Goal: Transaction & Acquisition: Purchase product/service

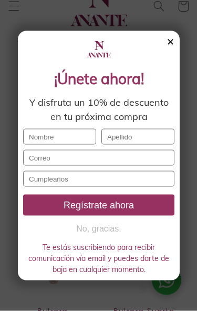
scroll to position [686, 0]
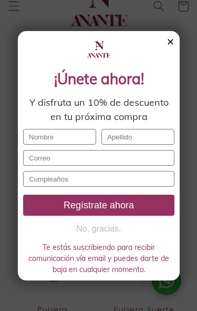
click at [172, 36] on div "✕" at bounding box center [171, 42] width 8 height 12
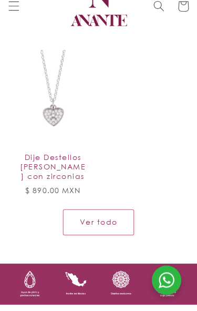
scroll to position [1576, 0]
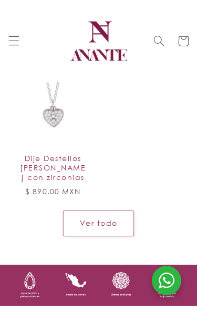
click at [110, 210] on link "Ver todo" at bounding box center [98, 223] width 71 height 26
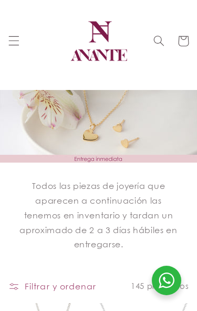
click at [16, 42] on icon "Menú" at bounding box center [13, 40] width 11 height 11
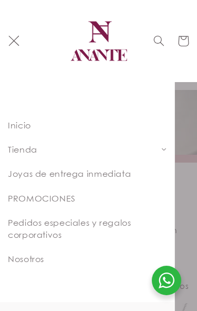
click at [162, 154] on span at bounding box center [164, 149] width 16 height 16
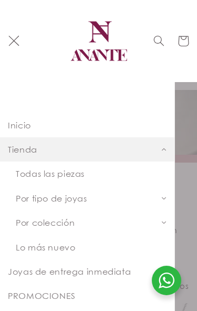
click at [165, 148] on icon at bounding box center [164, 149] width 6 height 6
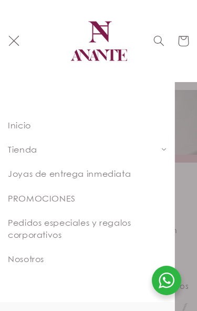
click at [124, 177] on span "Joyas de entrega inmediata" at bounding box center [69, 173] width 123 height 11
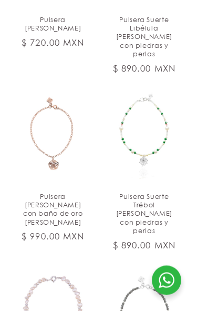
scroll to position [736, 0]
click at [63, 192] on link "Pulsera [PERSON_NAME] con baño de oro [PERSON_NAME]" at bounding box center [52, 209] width 67 height 34
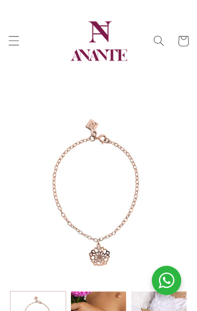
select select "{"isForProduct":false,"id":43657183559834,"title":"5","available":true,"price":…"
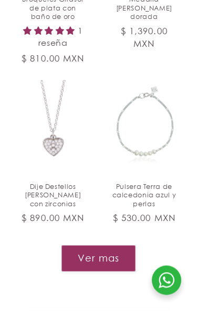
scroll to position [1489, 0]
click at [119, 245] on button "Ver mas" at bounding box center [99, 258] width 74 height 26
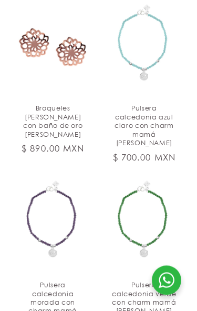
scroll to position [2765, 0]
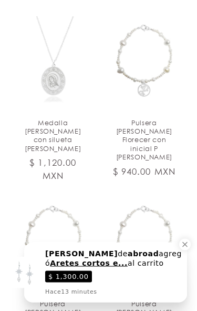
scroll to position [3275, 0]
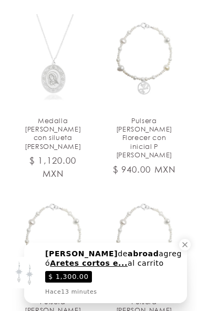
click at [188, 245] on icon "Close a notification" at bounding box center [184, 244] width 9 height 9
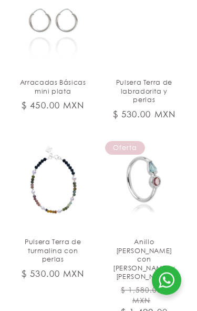
scroll to position [4201, 0]
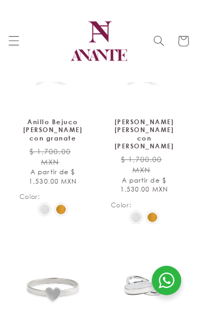
scroll to position [936, 0]
